Goal: Task Accomplishment & Management: Use online tool/utility

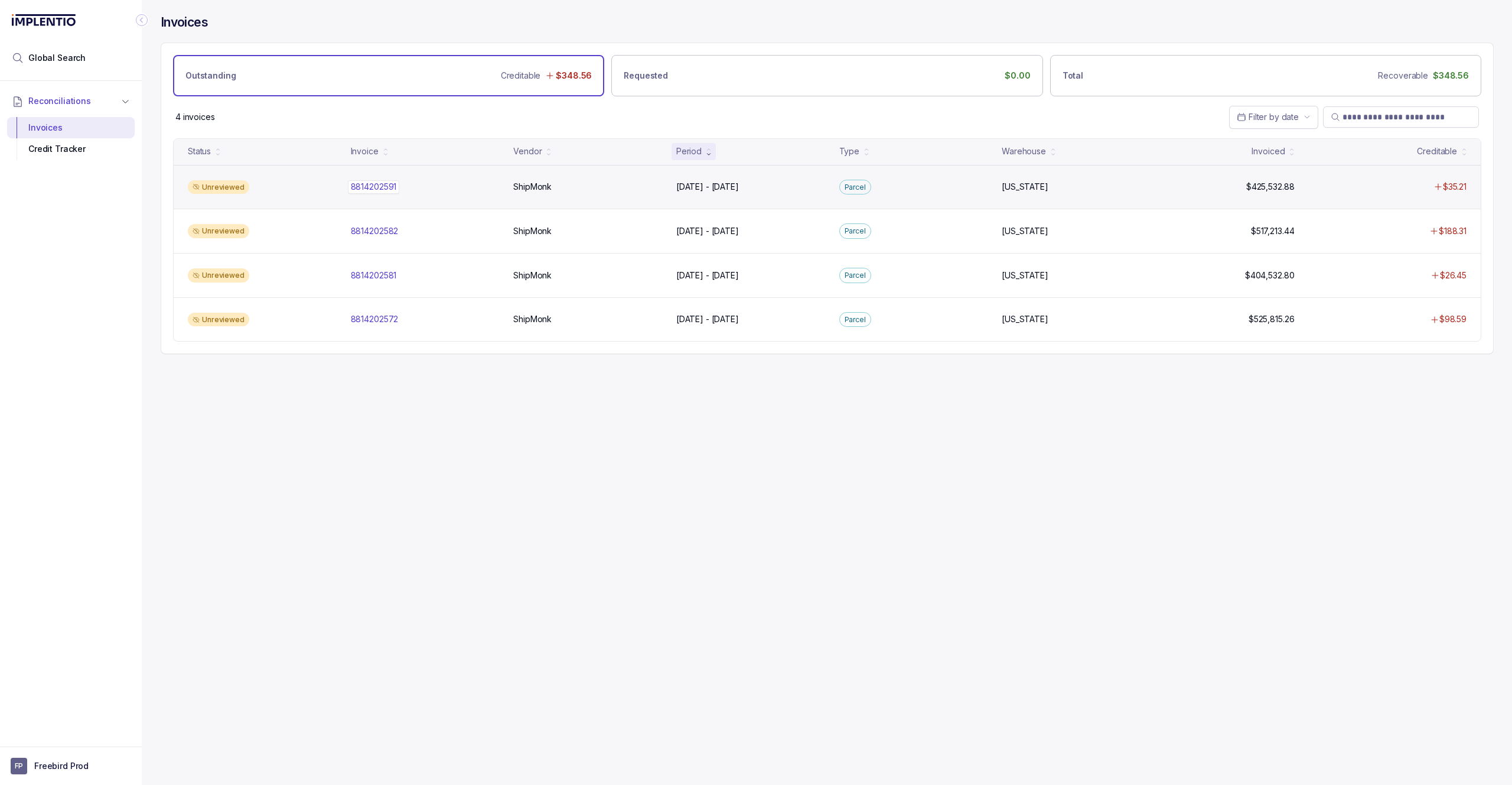
click at [464, 192] on div "8814202591 8814202591" at bounding box center [425, 187] width 149 height 12
click at [603, 188] on div "ShipMonk ShipMonk" at bounding box center [587, 187] width 149 height 12
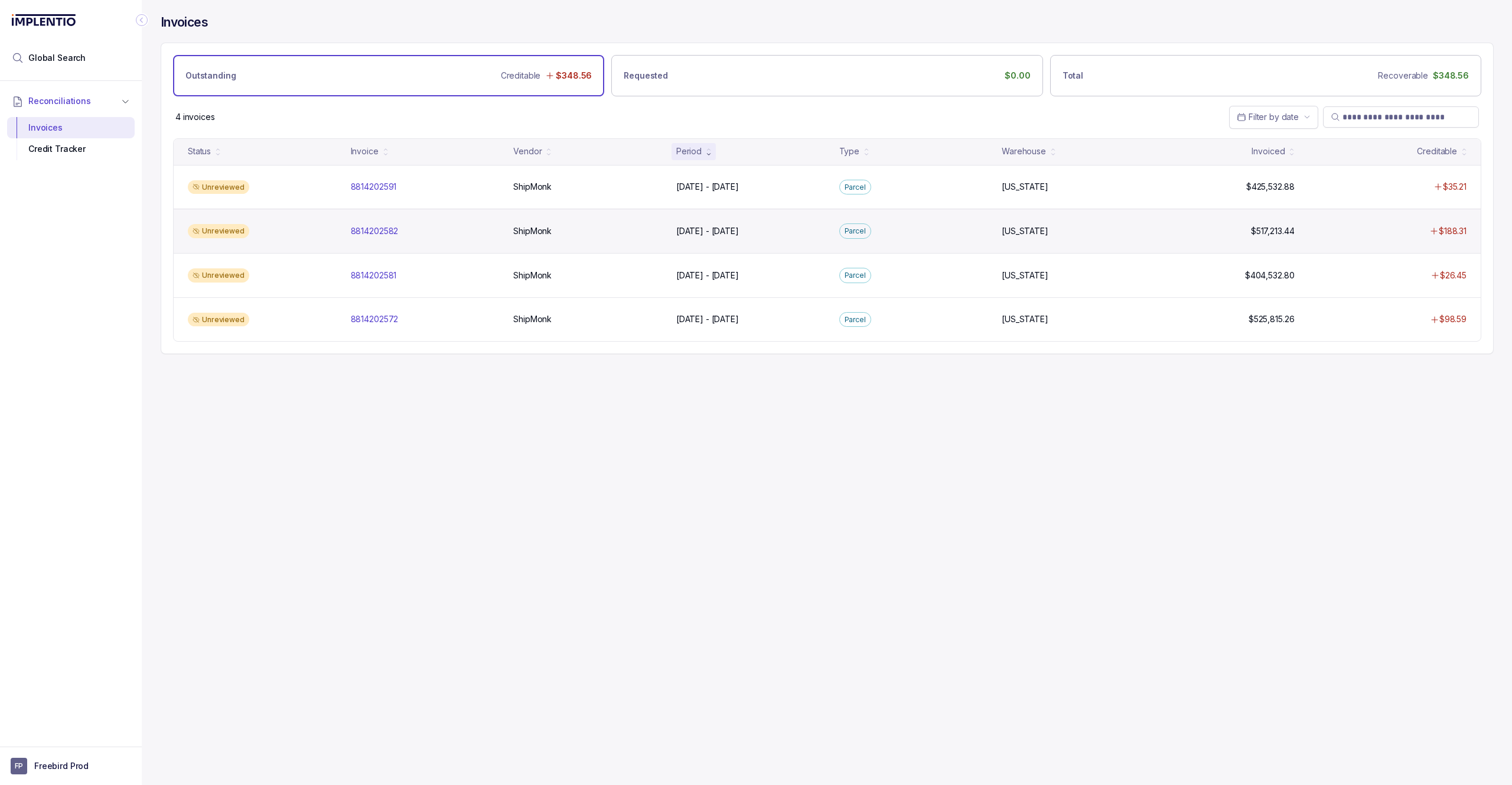
click at [916, 237] on div "Parcel" at bounding box center [914, 231] width 159 height 16
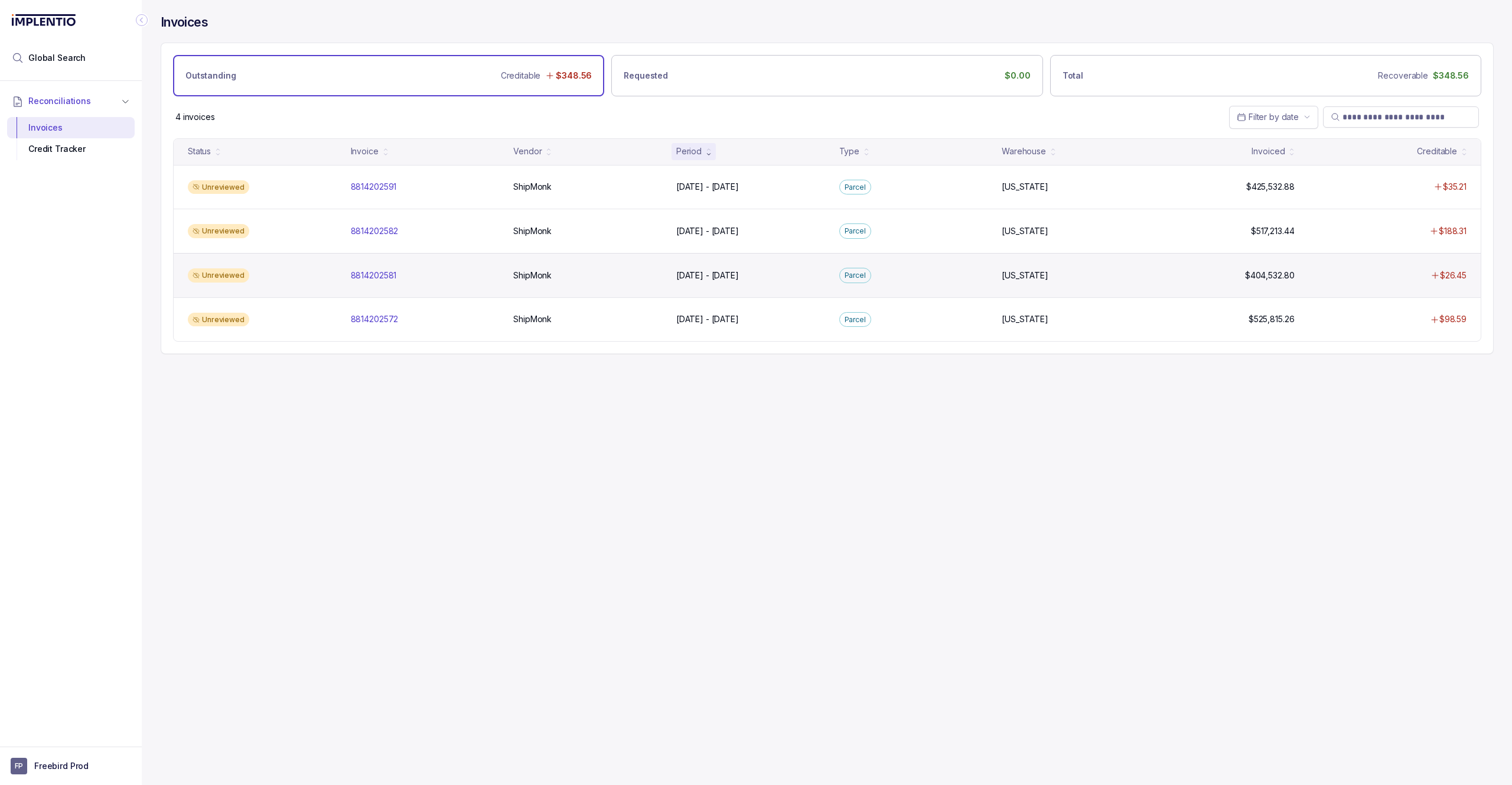
click at [636, 287] on div "Unreviewed 8814202581 8814202581 ShipMonk ShipMonk [DATE] - [DATE] [DATE] - [DA…" at bounding box center [827, 275] width 1307 height 44
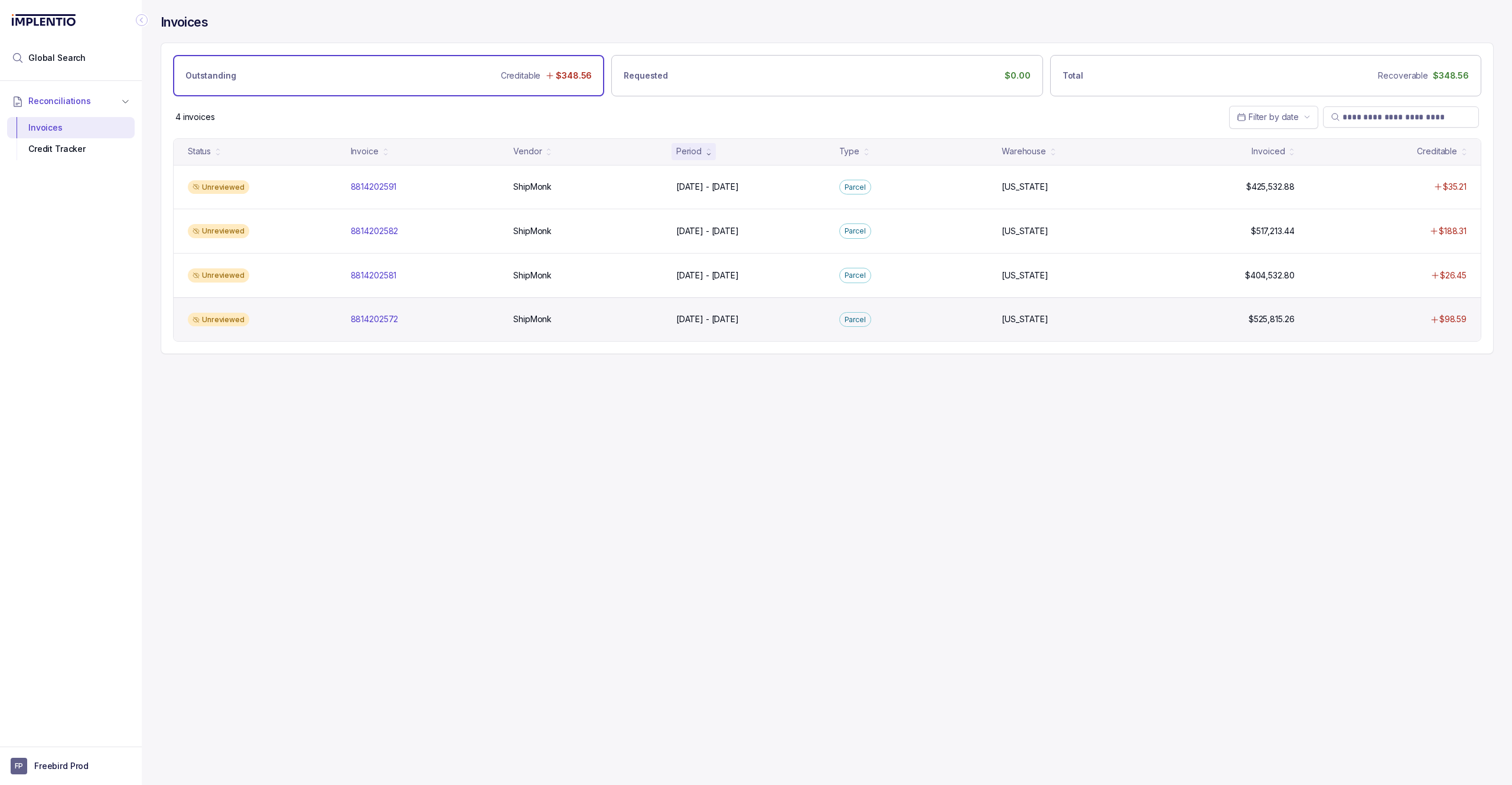
click at [497, 330] on div "Unreviewed 8814202572 8814202572 ShipMonk ShipMonk [DATE] - [DATE] [DATE] - [DA…" at bounding box center [827, 320] width 1307 height 44
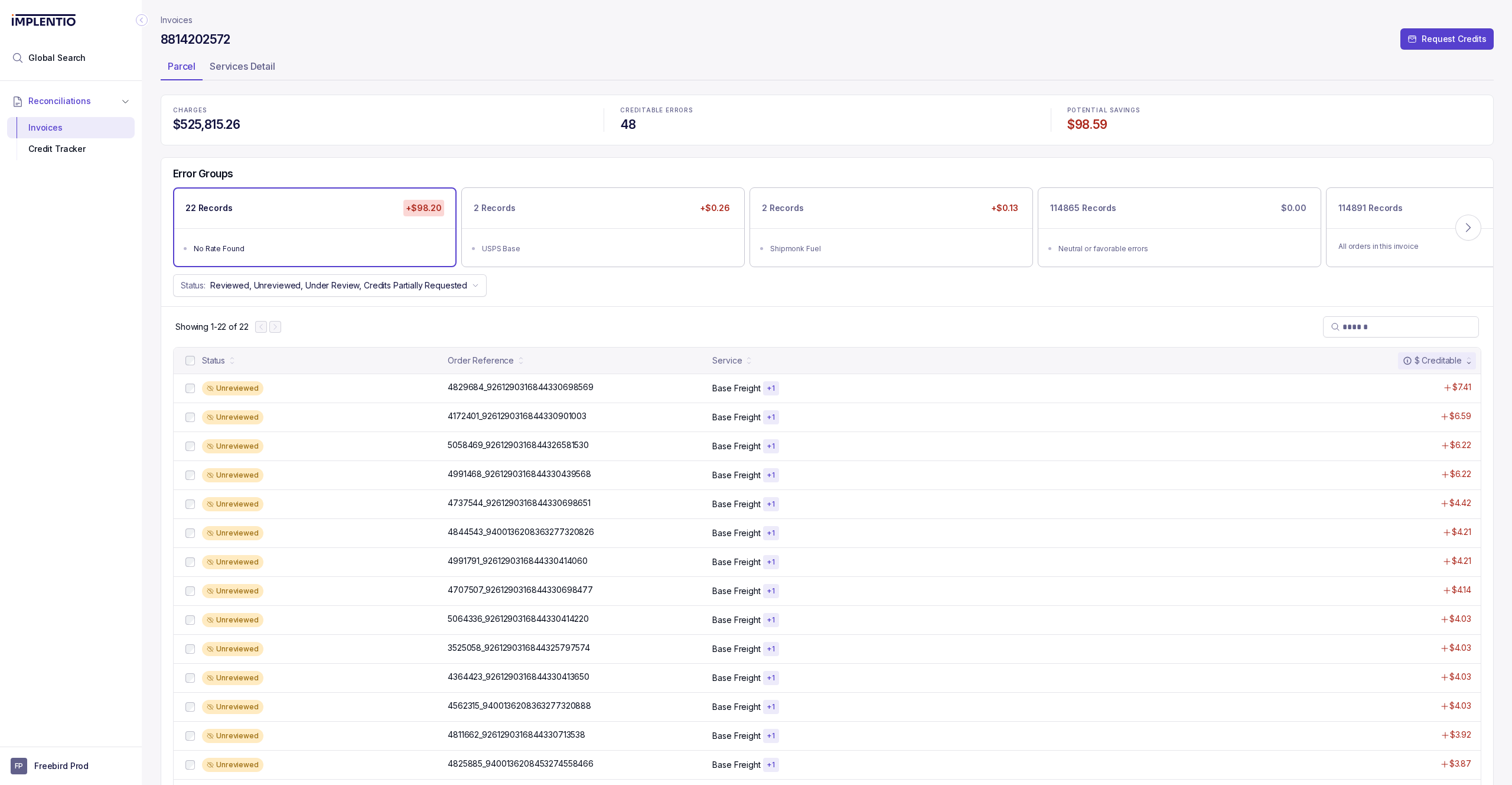
click at [1167, 52] on div "8814202572 Request Credits" at bounding box center [827, 41] width 1333 height 21
